Goal: Task Accomplishment & Management: Complete application form

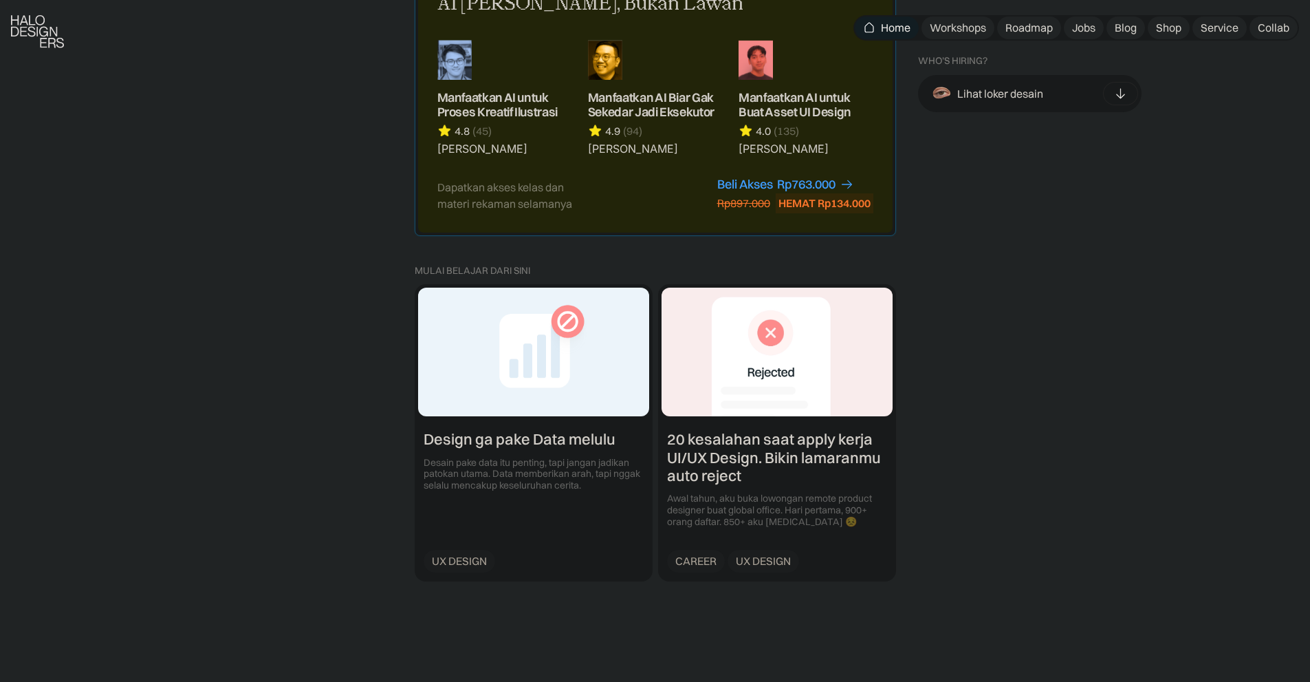
scroll to position [1445, 0]
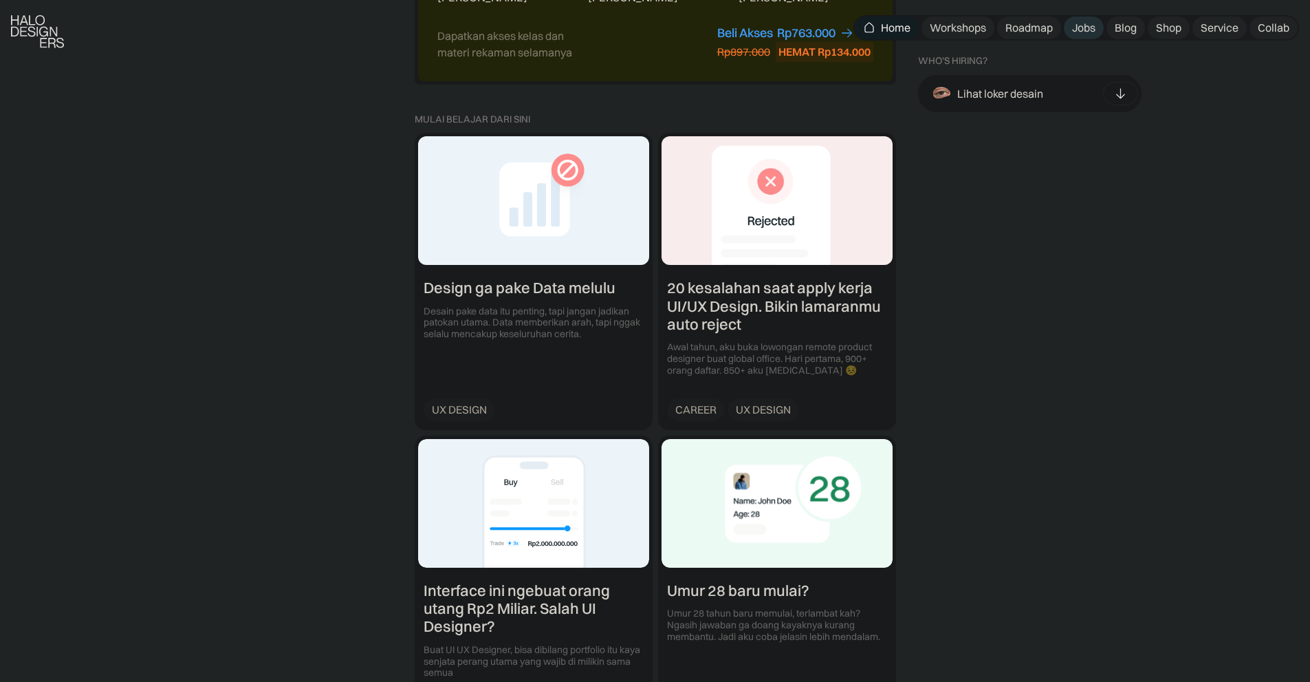
click at [1077, 22] on div "Jobs" at bounding box center [1083, 28] width 23 height 14
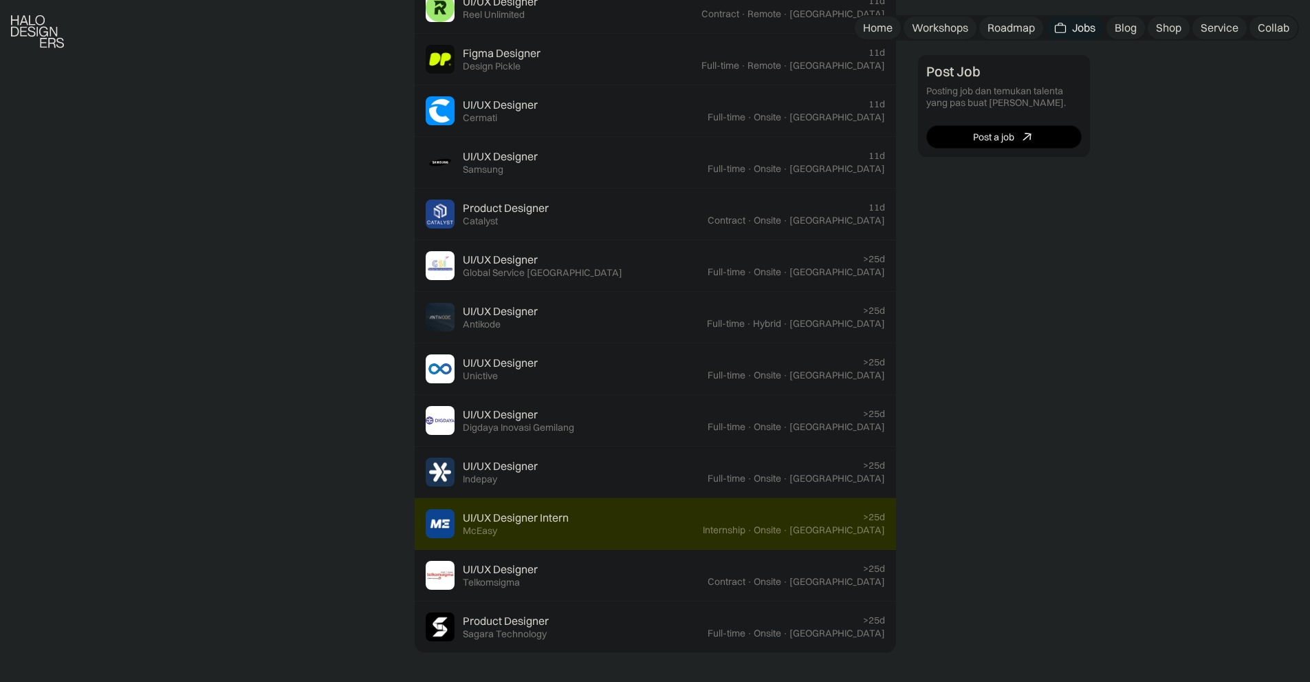
scroll to position [688, 0]
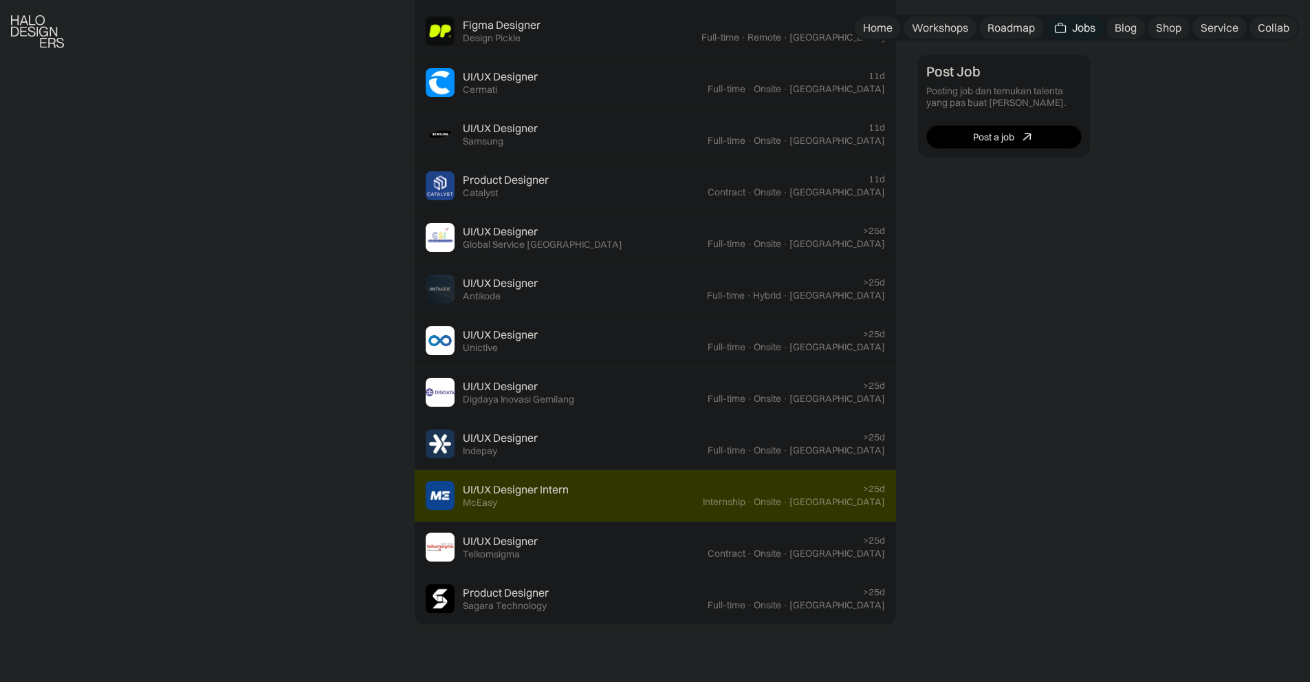
click at [664, 488] on div "UI/UX Designer Intern Featured McEasy" at bounding box center [564, 495] width 277 height 29
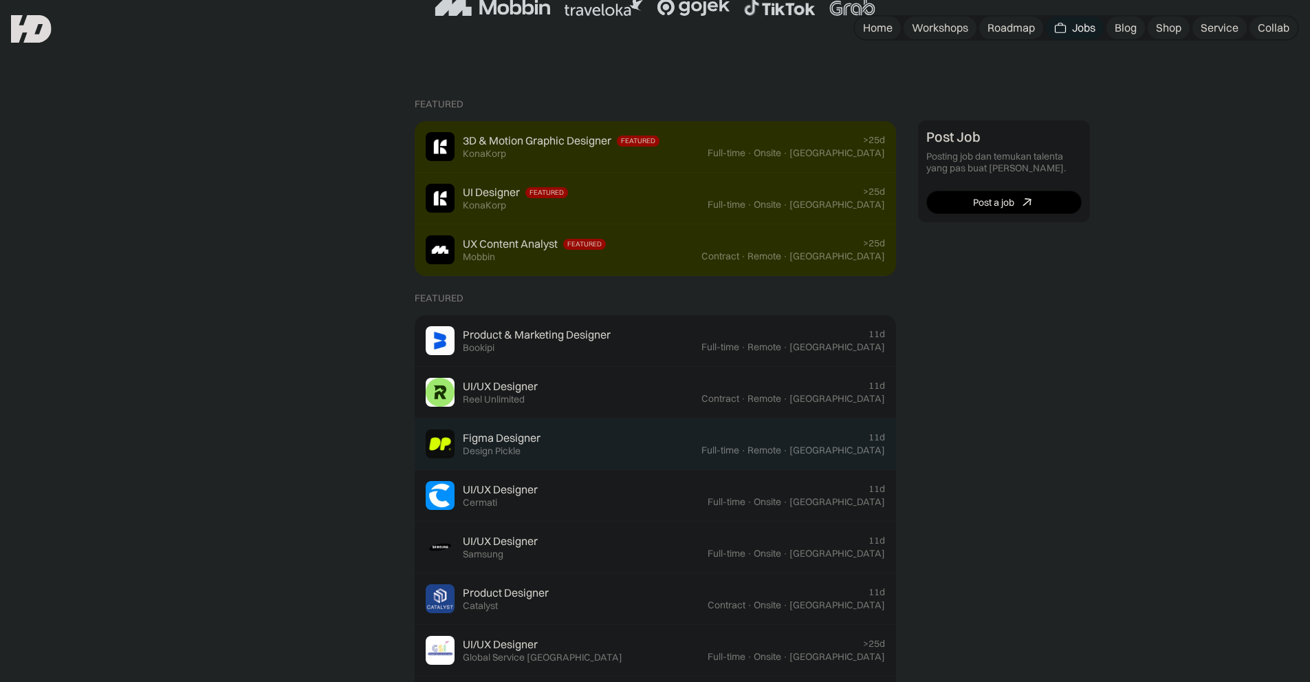
scroll to position [206, 0]
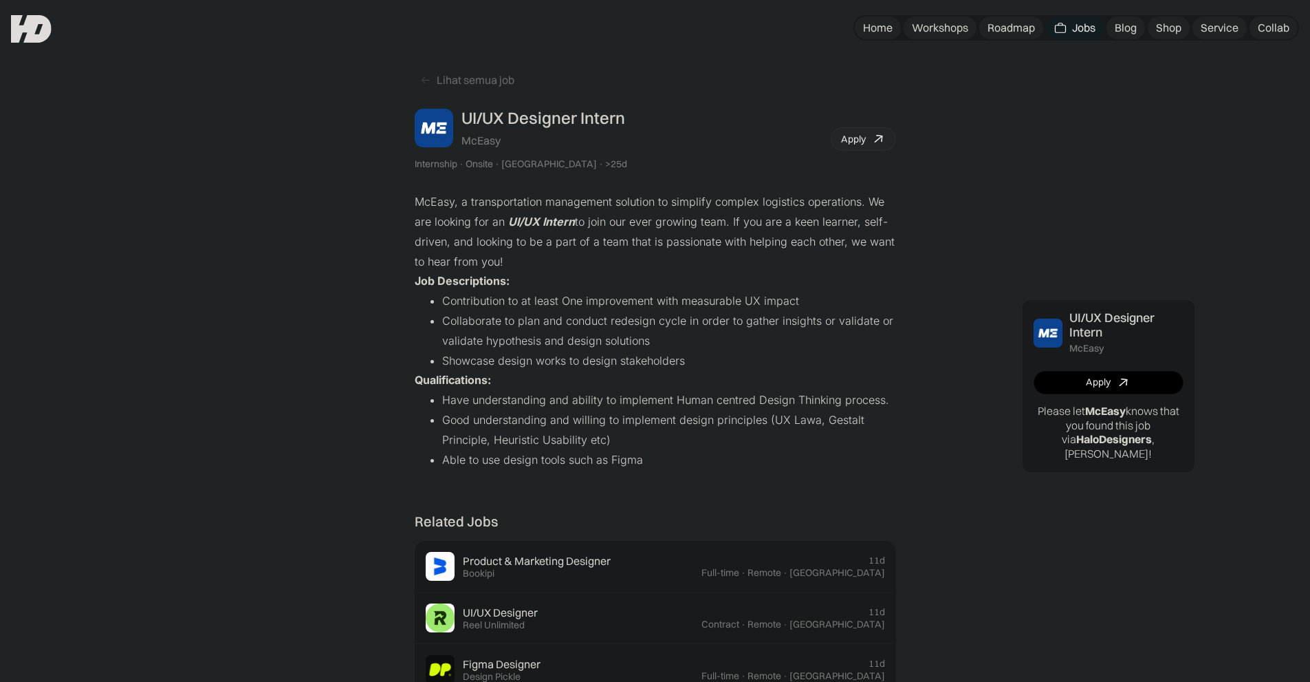
click at [865, 138] on div "Apply" at bounding box center [853, 139] width 25 height 12
